Goal: Transaction & Acquisition: Purchase product/service

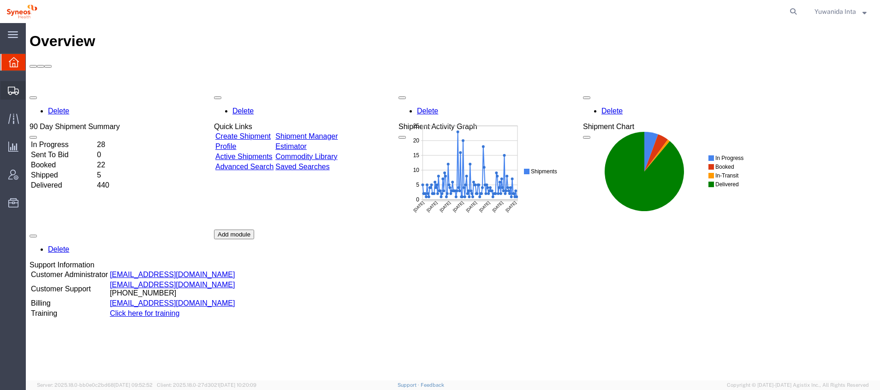
click at [0, 0] on span "Shipment Manager" at bounding box center [0, 0] width 0 height 0
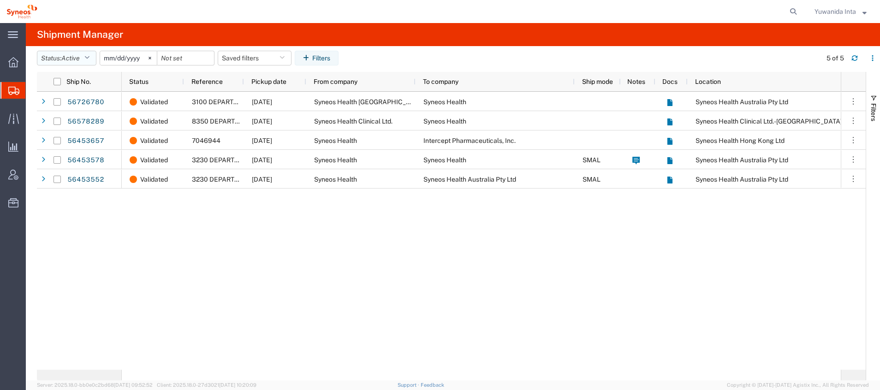
click at [89, 58] on icon "button" at bounding box center [86, 58] width 5 height 6
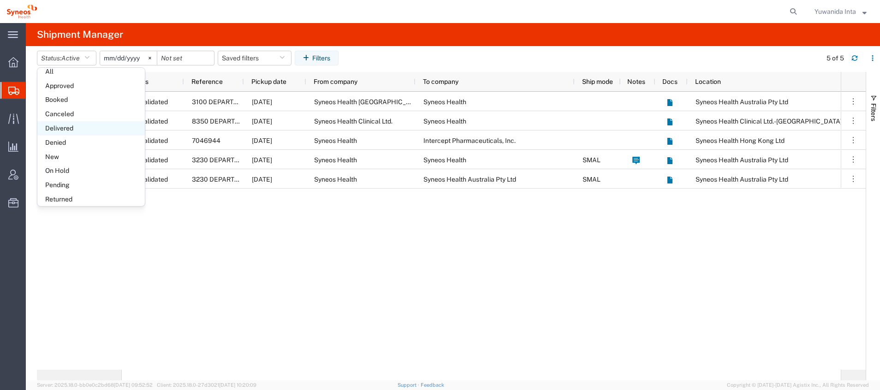
scroll to position [53, 0]
click at [71, 148] on span "On Hold" at bounding box center [90, 152] width 107 height 14
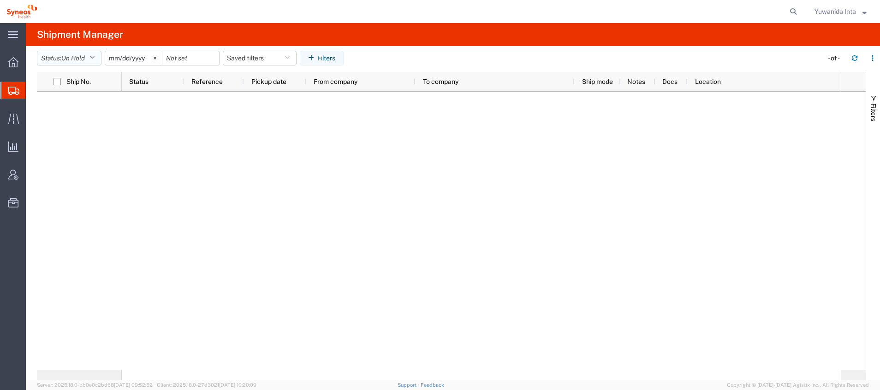
click at [98, 53] on button "Status: On Hold" at bounding box center [69, 58] width 65 height 15
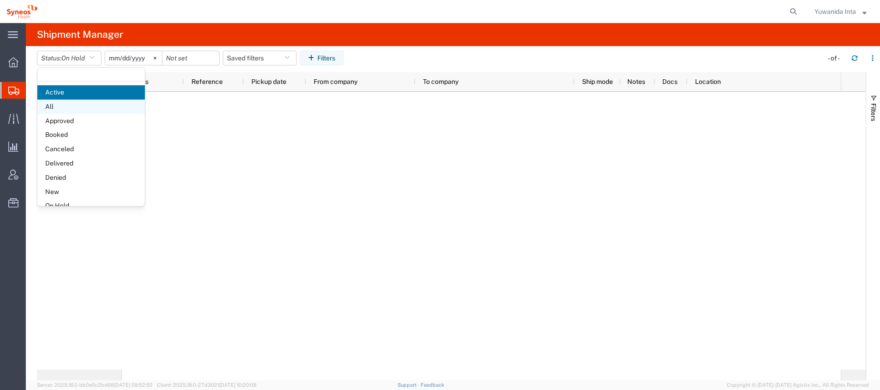
click at [67, 106] on span "All" at bounding box center [90, 107] width 107 height 14
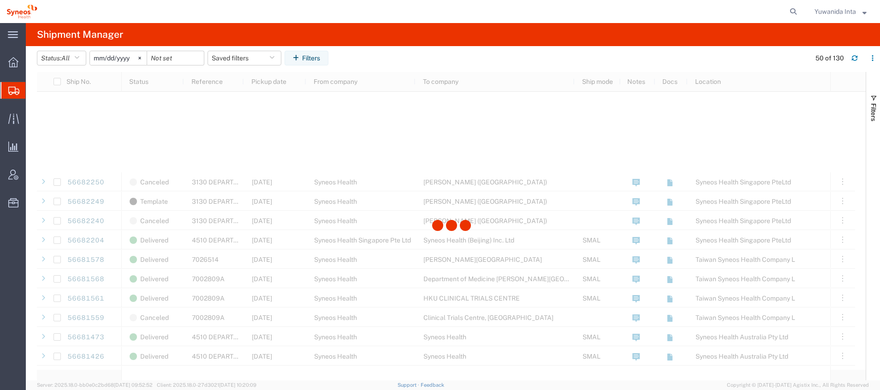
scroll to position [622, 0]
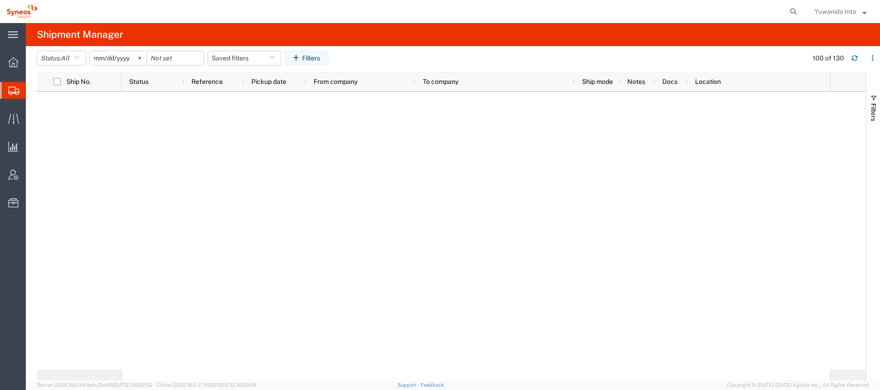
scroll to position [1176, 0]
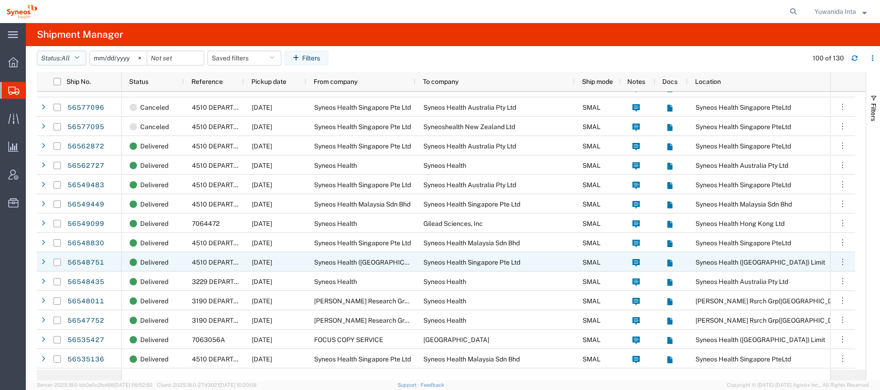
click at [79, 55] on icon "button" at bounding box center [76, 58] width 5 height 6
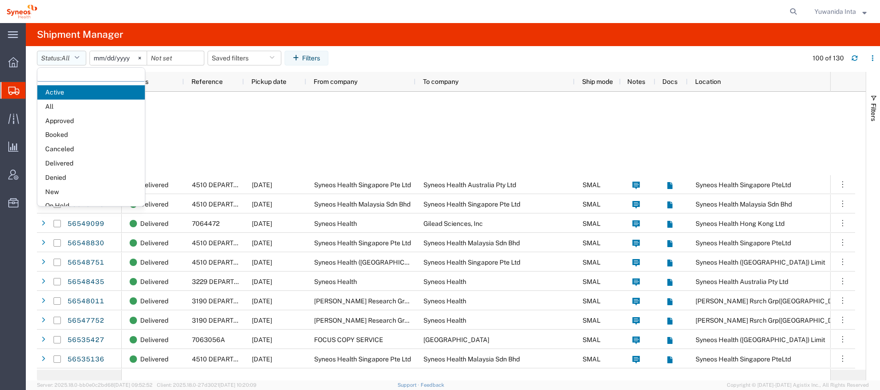
scroll to position [1452, 0]
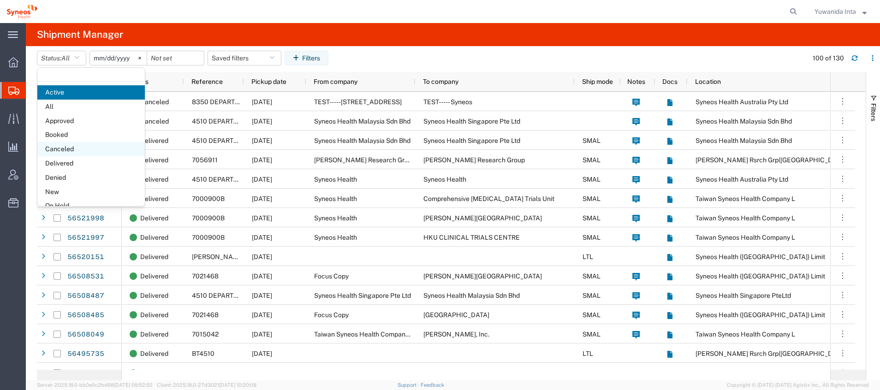
click at [87, 149] on span "Canceled" at bounding box center [90, 149] width 107 height 14
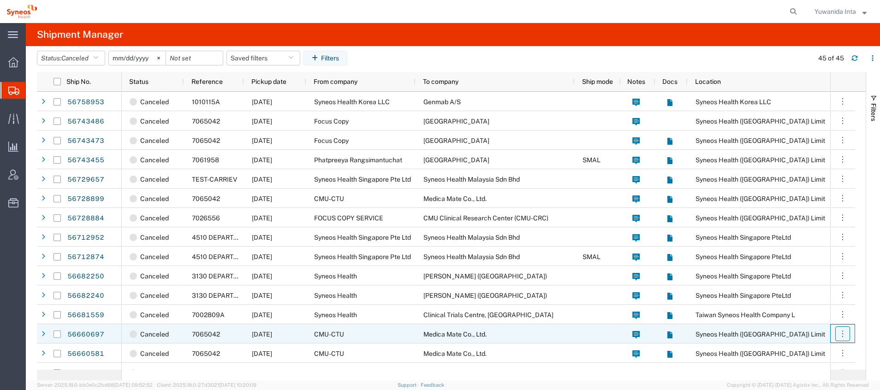
click at [845, 332] on icon "button" at bounding box center [842, 333] width 9 height 9
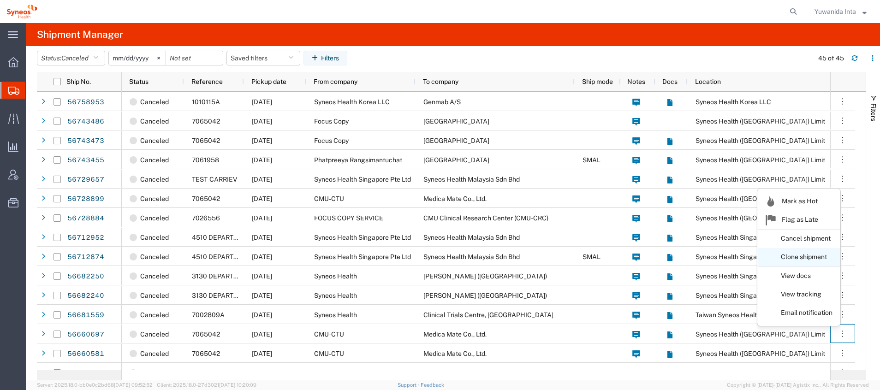
click at [833, 252] on link "Clone shipment" at bounding box center [798, 257] width 82 height 17
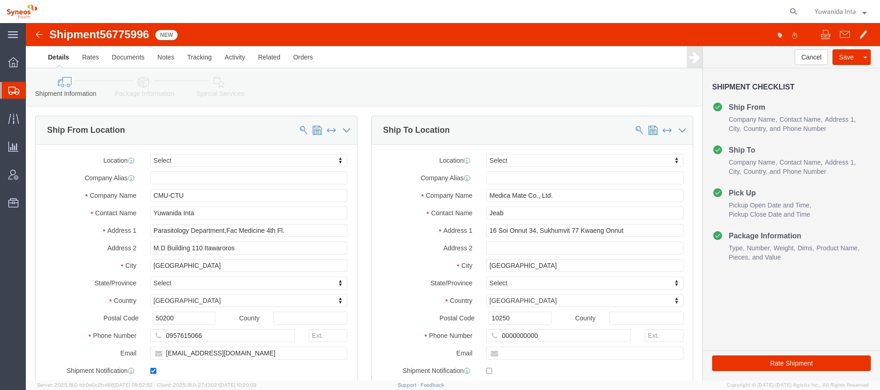
select select
click at [0, 0] on span "Shipment Manager" at bounding box center [0, 0] width 0 height 0
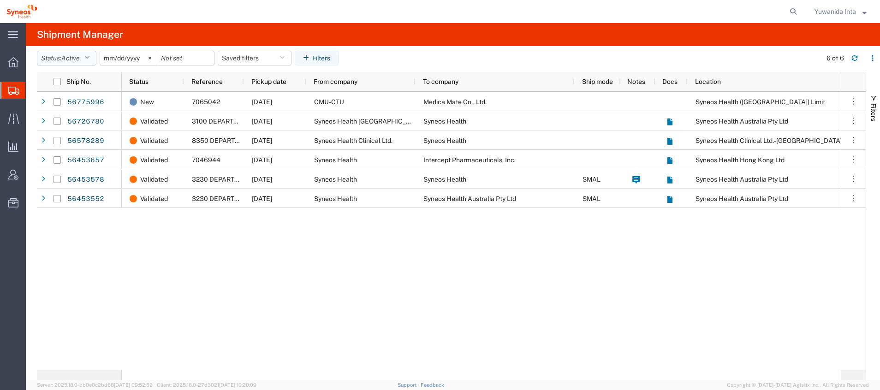
click at [89, 59] on icon "button" at bounding box center [86, 58] width 5 height 6
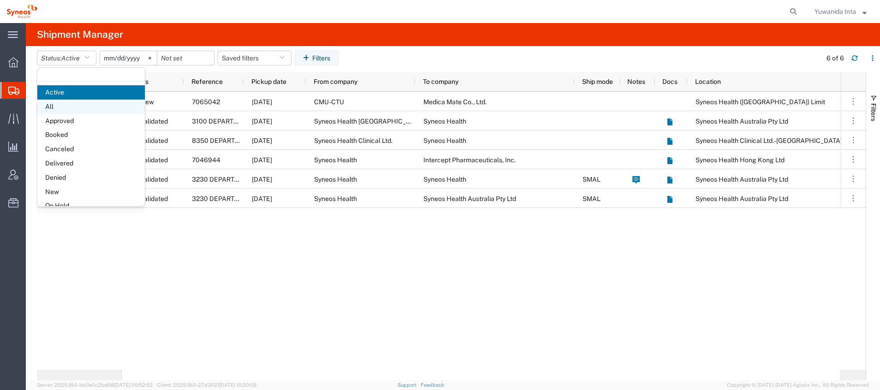
click at [71, 103] on span "All" at bounding box center [90, 107] width 107 height 14
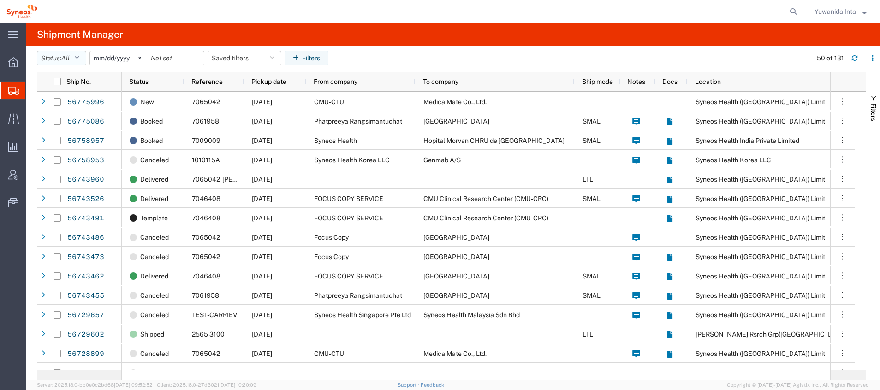
click at [79, 56] on icon "button" at bounding box center [76, 58] width 5 height 6
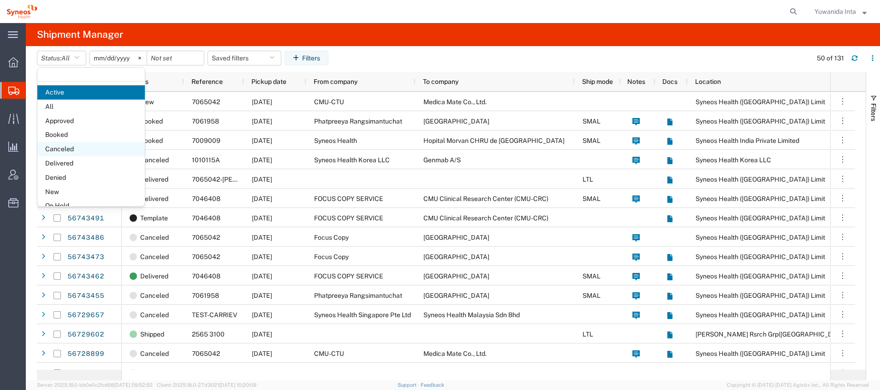
click at [79, 148] on span "Canceled" at bounding box center [90, 149] width 107 height 14
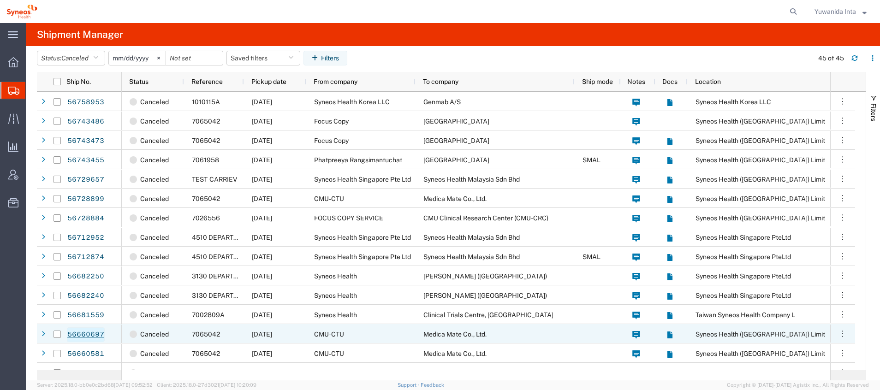
click at [81, 334] on link "56660697" at bounding box center [86, 334] width 38 height 15
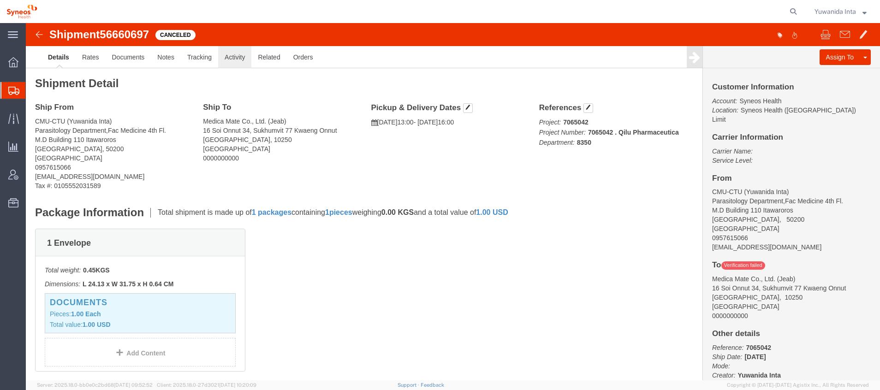
click link "Activity"
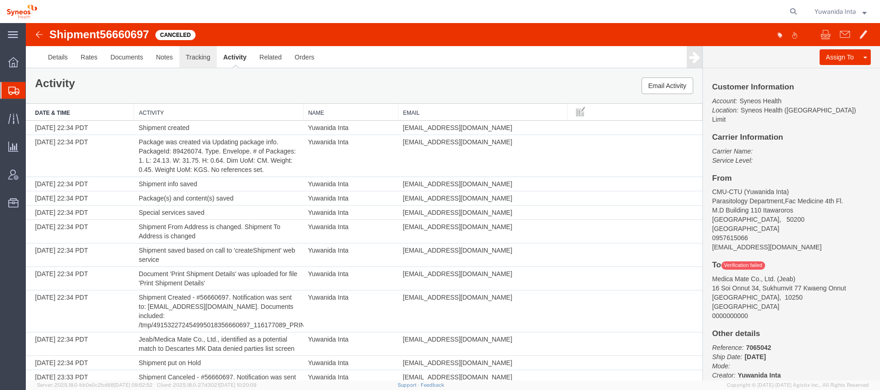
click at [189, 56] on link "Tracking" at bounding box center [197, 57] width 37 height 22
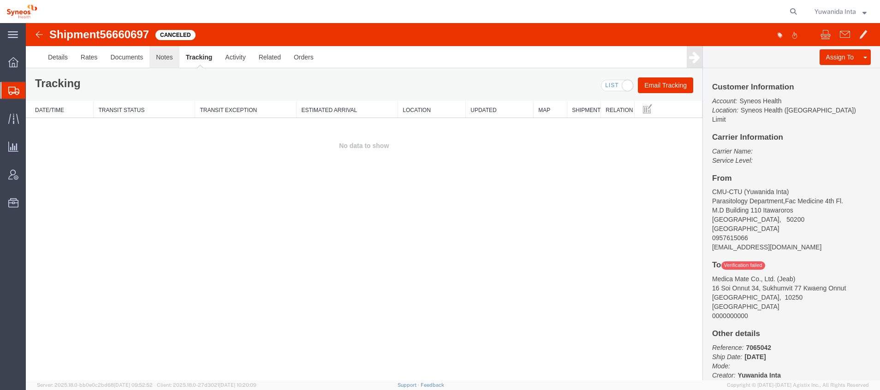
click at [160, 63] on link "Notes" at bounding box center [164, 57] width 30 height 22
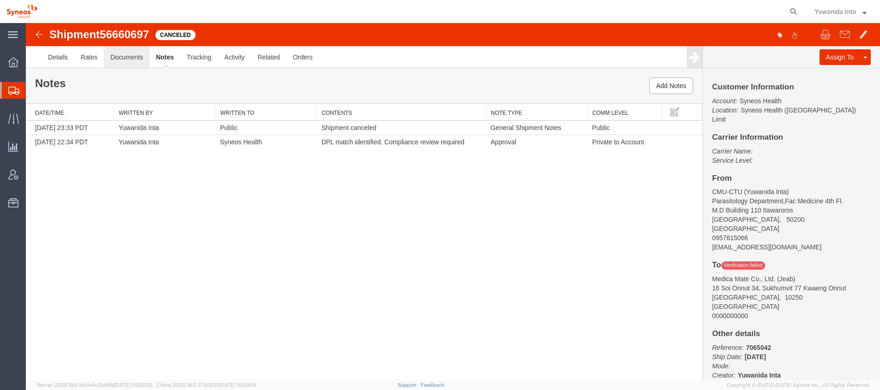
click at [123, 57] on link "Documents" at bounding box center [127, 57] width 46 height 22
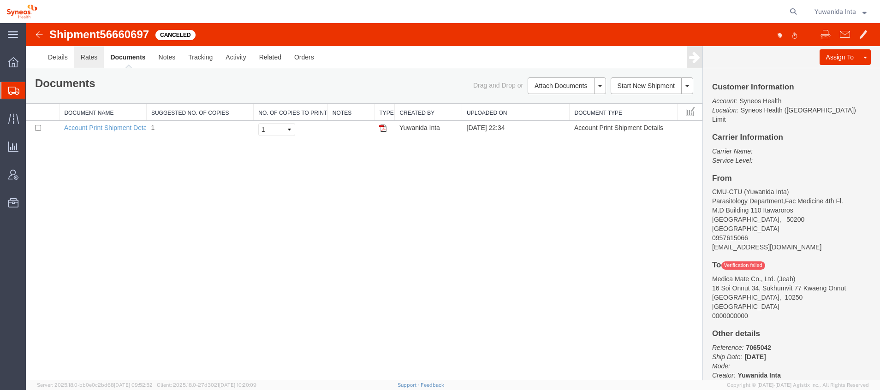
click at [94, 59] on link "Rates" at bounding box center [89, 57] width 30 height 22
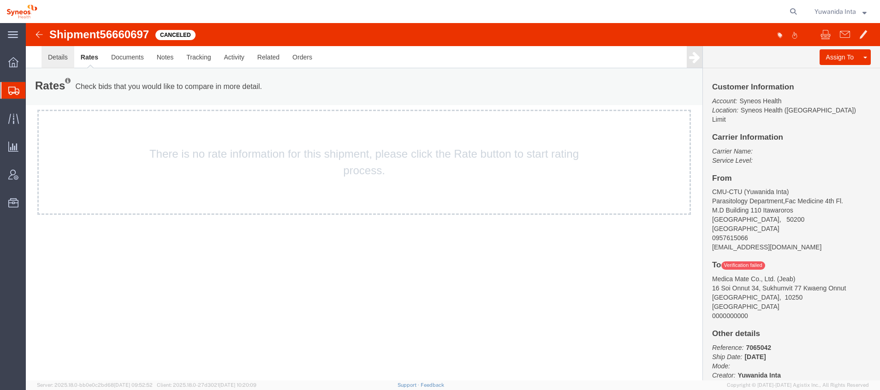
click at [59, 57] on link "Details" at bounding box center [57, 57] width 33 height 22
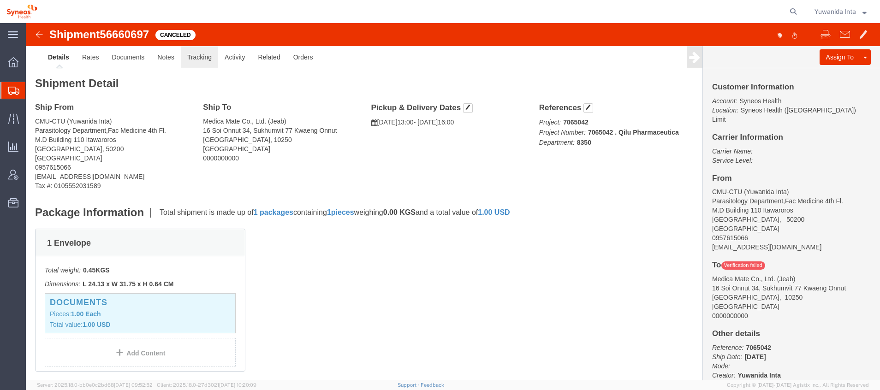
click link "Tracking"
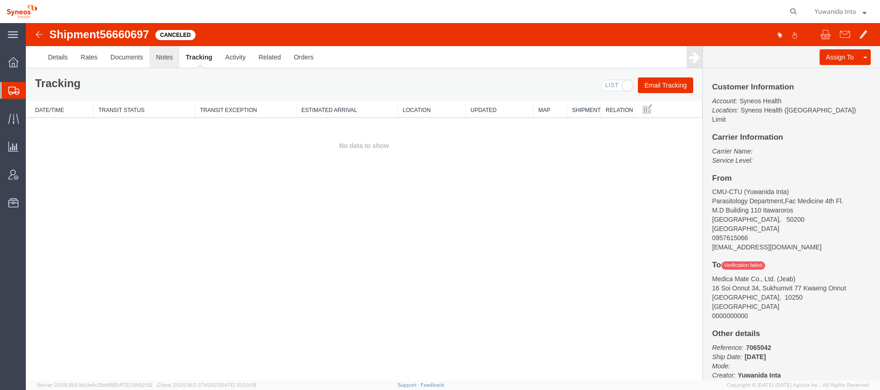
click at [164, 55] on link "Notes" at bounding box center [164, 57] width 30 height 22
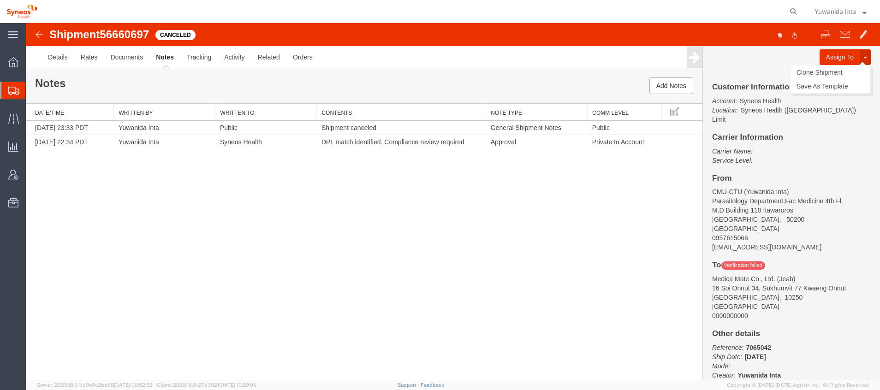
click at [861, 58] on button at bounding box center [864, 57] width 11 height 16
click at [0, 0] on span "Shipment Manager" at bounding box center [0, 0] width 0 height 0
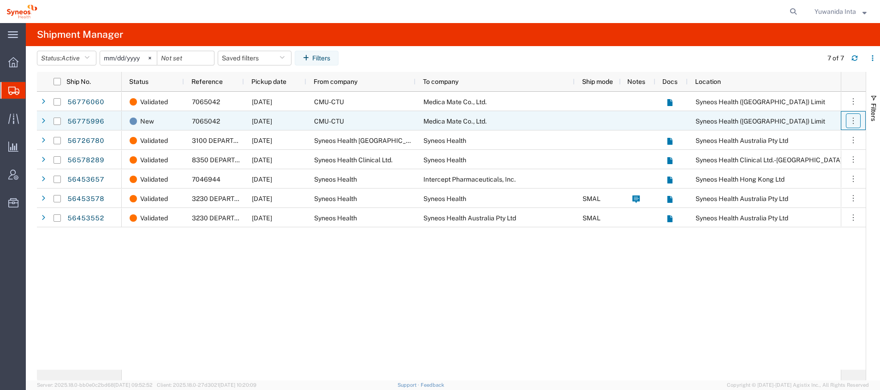
click at [855, 123] on icon "button" at bounding box center [852, 120] width 9 height 9
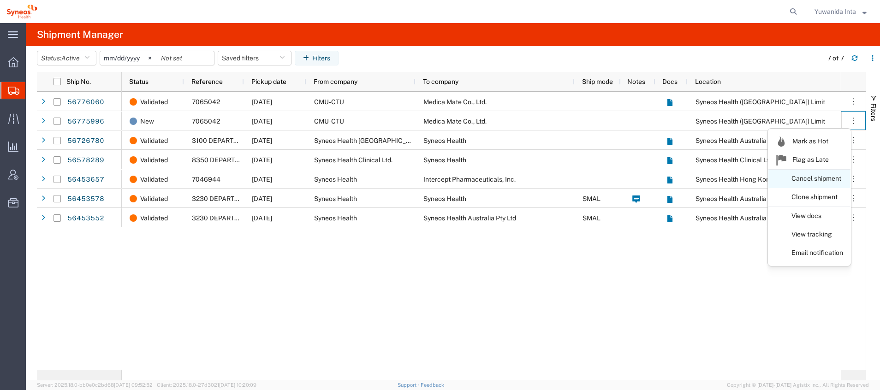
click at [832, 177] on link "Cancel shipment" at bounding box center [809, 179] width 82 height 17
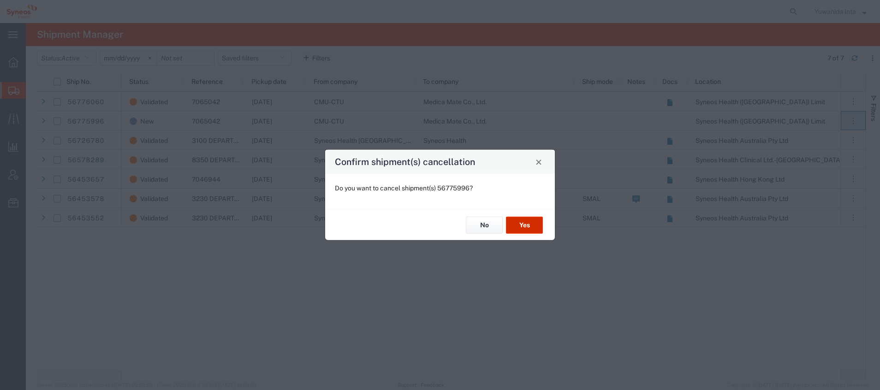
click at [530, 225] on button "Yes" at bounding box center [524, 225] width 37 height 17
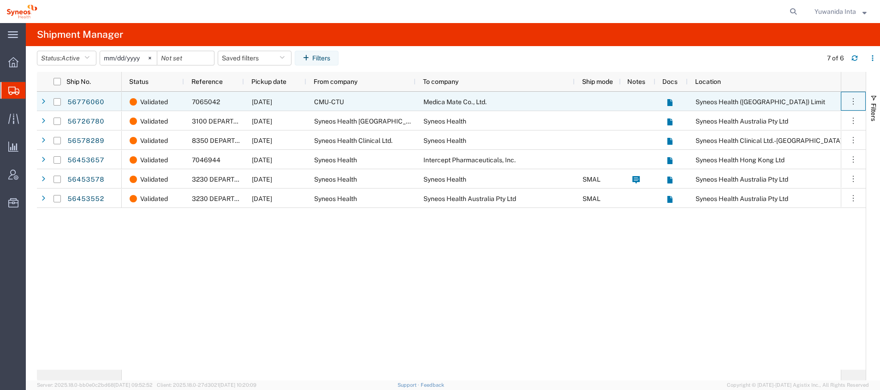
click at [851, 104] on icon "button" at bounding box center [852, 101] width 9 height 9
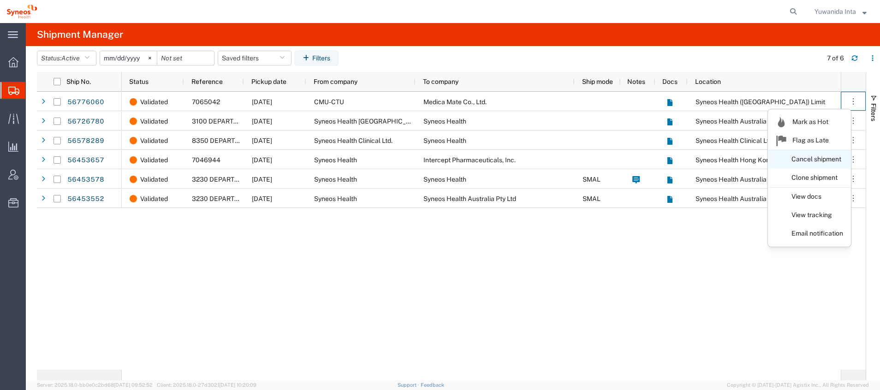
click at [822, 156] on link "Cancel shipment" at bounding box center [809, 159] width 82 height 17
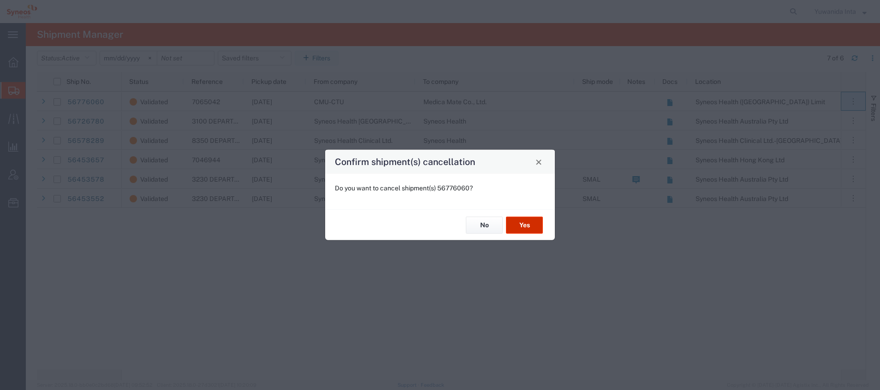
click at [525, 224] on button "Yes" at bounding box center [524, 225] width 37 height 17
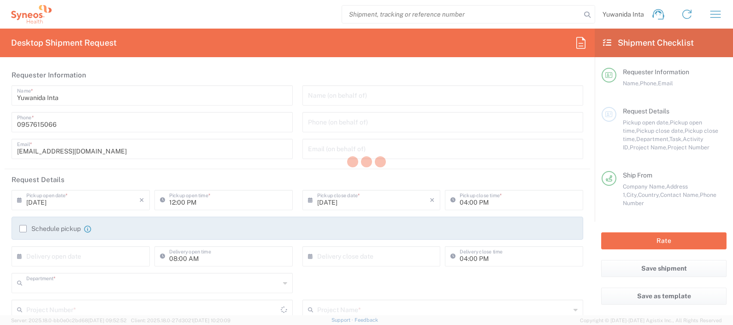
type input "8350"
type input "[GEOGRAPHIC_DATA]"
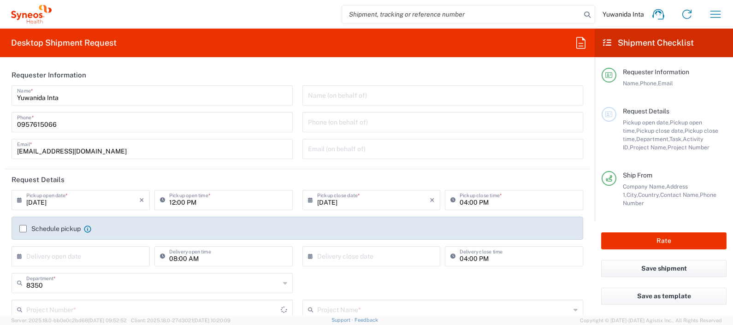
type input "Syneos Health ([GEOGRAPHIC_DATA]) Limit"
click at [715, 13] on icon "button" at bounding box center [715, 14] width 15 height 15
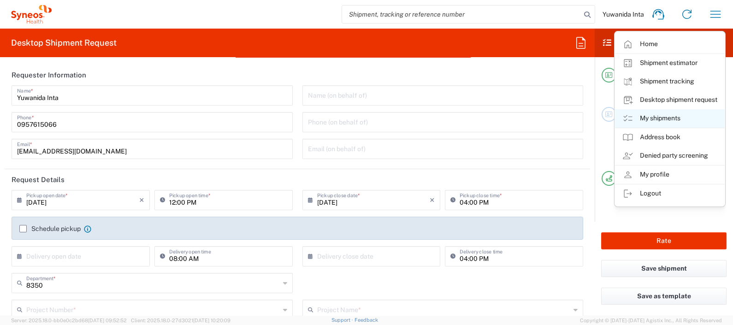
click at [677, 119] on link "My shipments" at bounding box center [670, 118] width 110 height 18
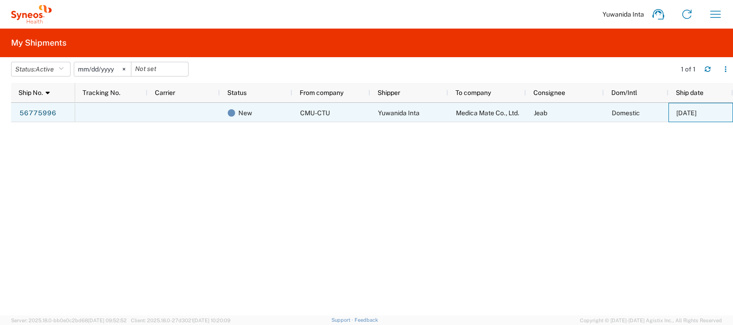
click at [695, 109] on span "[DATE]" at bounding box center [686, 112] width 20 height 7
click at [297, 114] on div "CMU-CTU" at bounding box center [331, 112] width 78 height 19
click at [44, 111] on link "56775996" at bounding box center [38, 113] width 38 height 15
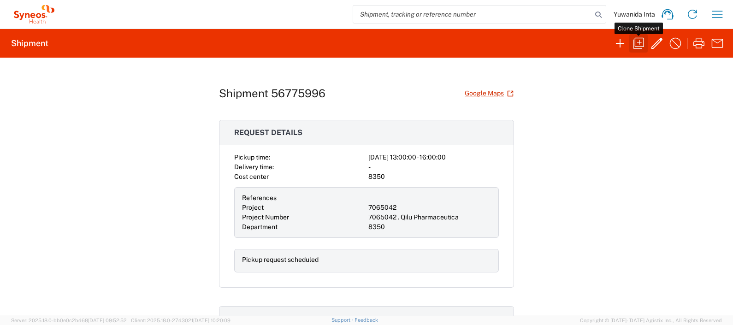
click at [643, 44] on icon "button" at bounding box center [638, 43] width 11 height 11
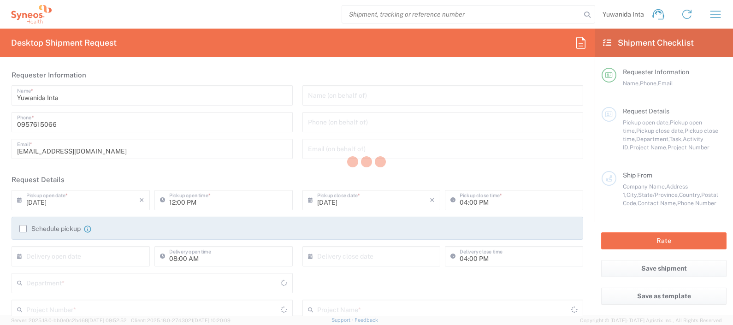
type input "01:00 PM"
type input "Project"
type input "7065042"
type textarea "[EMAIL_ADDRESS][DOMAIN_NAME]"
type input "CMU-CTU"
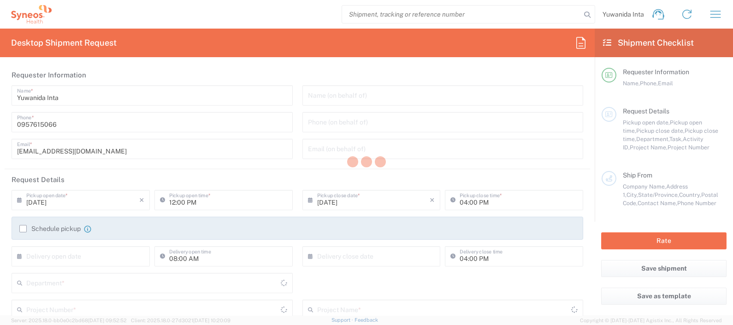
type input "Parasitology Department,Fac Medicine 4th Fl."
type input "M.D Building 110 Itawaroros"
type input "[GEOGRAPHIC_DATA]"
type input "50200"
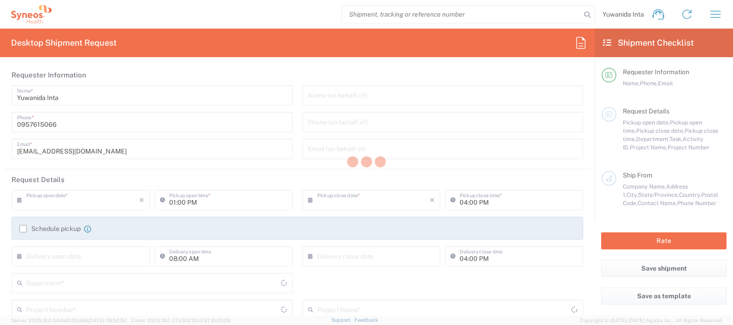
type input "Yuwanida Inta"
type input "0957615066"
type input "[EMAIL_ADDRESS][DOMAIN_NAME]"
type input "Medica Mate Co., Ltd."
type input "16 Soi Onnut 34, Sukhumvit 77 Kwaeng Onnut"
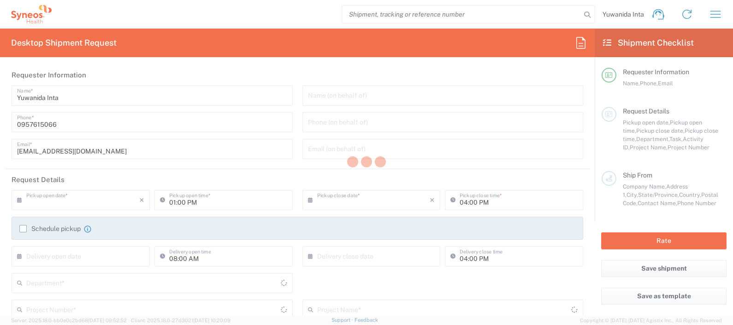
type input "[GEOGRAPHIC_DATA]"
type input "10250"
type input "Jeab"
type input "0000000000"
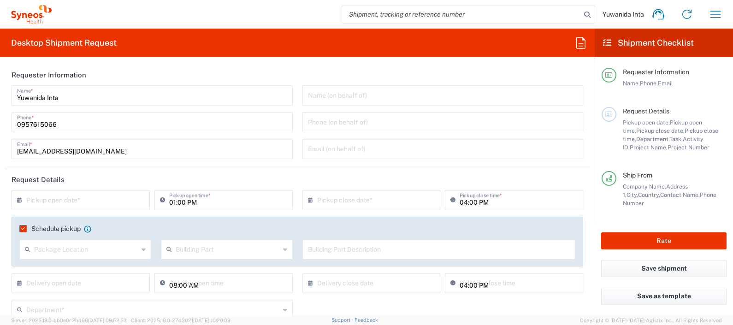
type input "Envelope"
click at [102, 198] on input "text" at bounding box center [82, 199] width 113 height 16
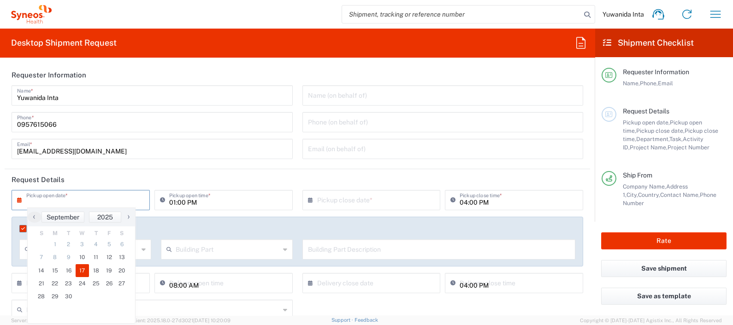
click at [83, 272] on span "17" at bounding box center [83, 270] width 14 height 13
type input "[DATE]"
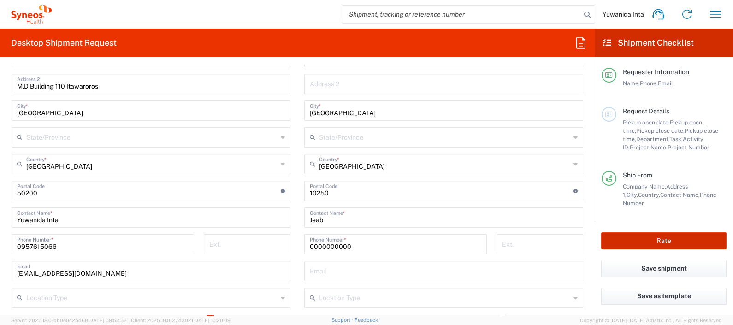
scroll to position [519, 0]
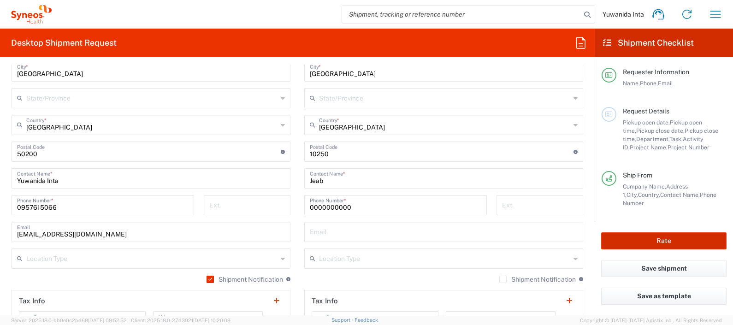
click at [671, 240] on button "Rate" at bounding box center [663, 240] width 125 height 17
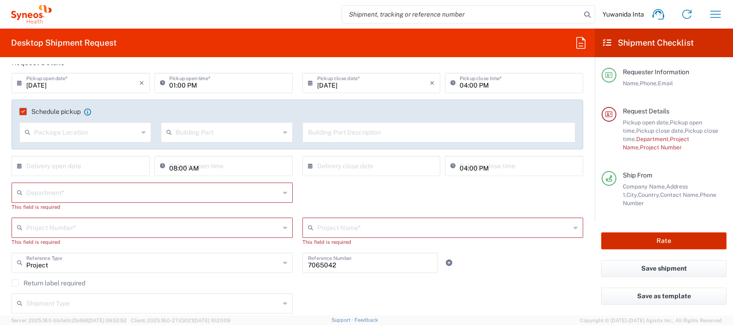
scroll to position [131, 0]
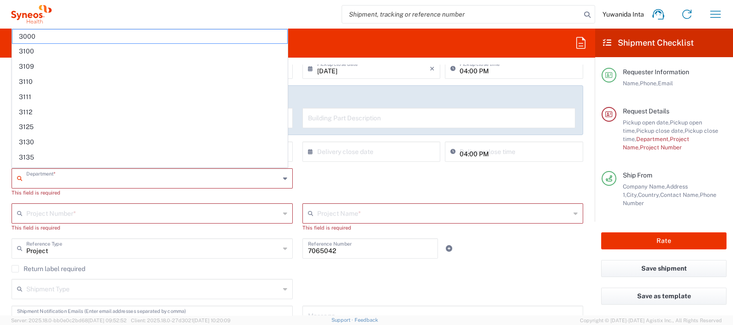
click at [88, 174] on input "text" at bounding box center [153, 178] width 254 height 16
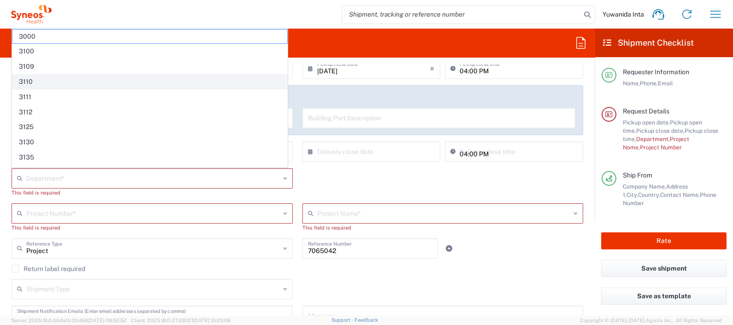
click at [58, 83] on span "3110" at bounding box center [149, 82] width 275 height 14
type input "3110"
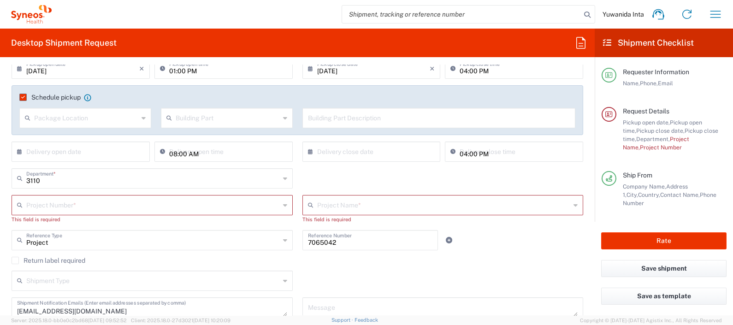
click at [91, 203] on input "text" at bounding box center [153, 204] width 254 height 16
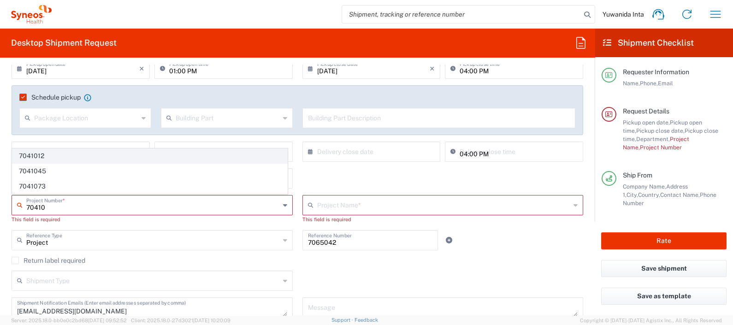
click at [57, 156] on span "7041012" at bounding box center [149, 156] width 275 height 14
type input "7041012"
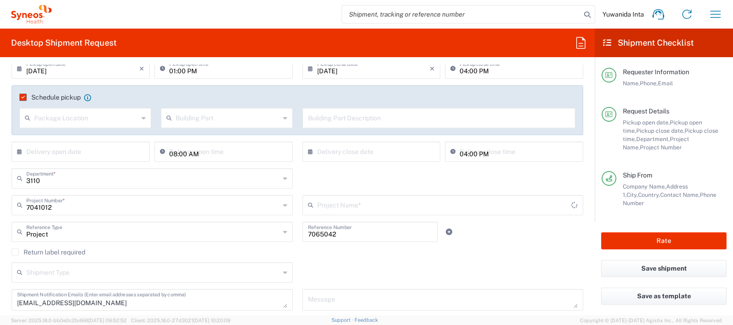
type input "Alexion 7041012"
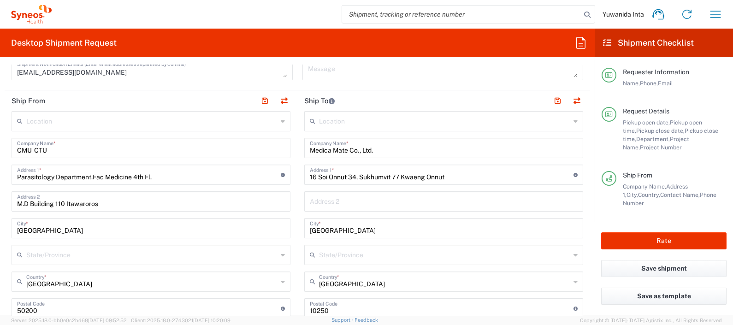
scroll to position [477, 0]
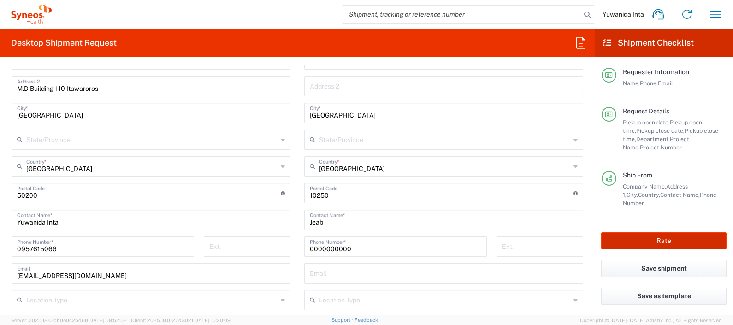
click at [683, 240] on button "Rate" at bounding box center [663, 240] width 125 height 17
type input "7041012"
